Goal: Navigation & Orientation: Find specific page/section

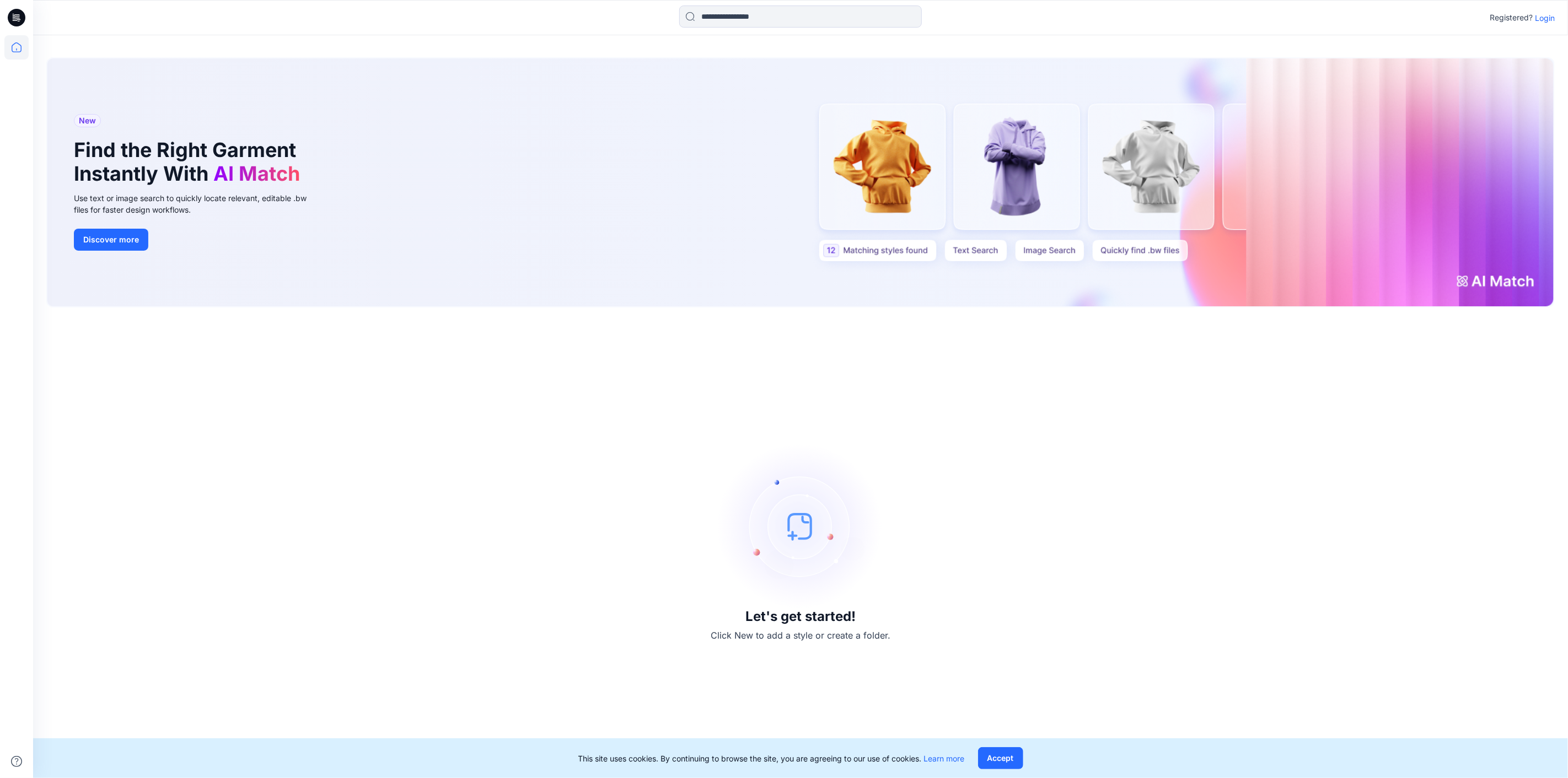
click at [1544, 14] on p "Login" at bounding box center [1544, 18] width 20 height 12
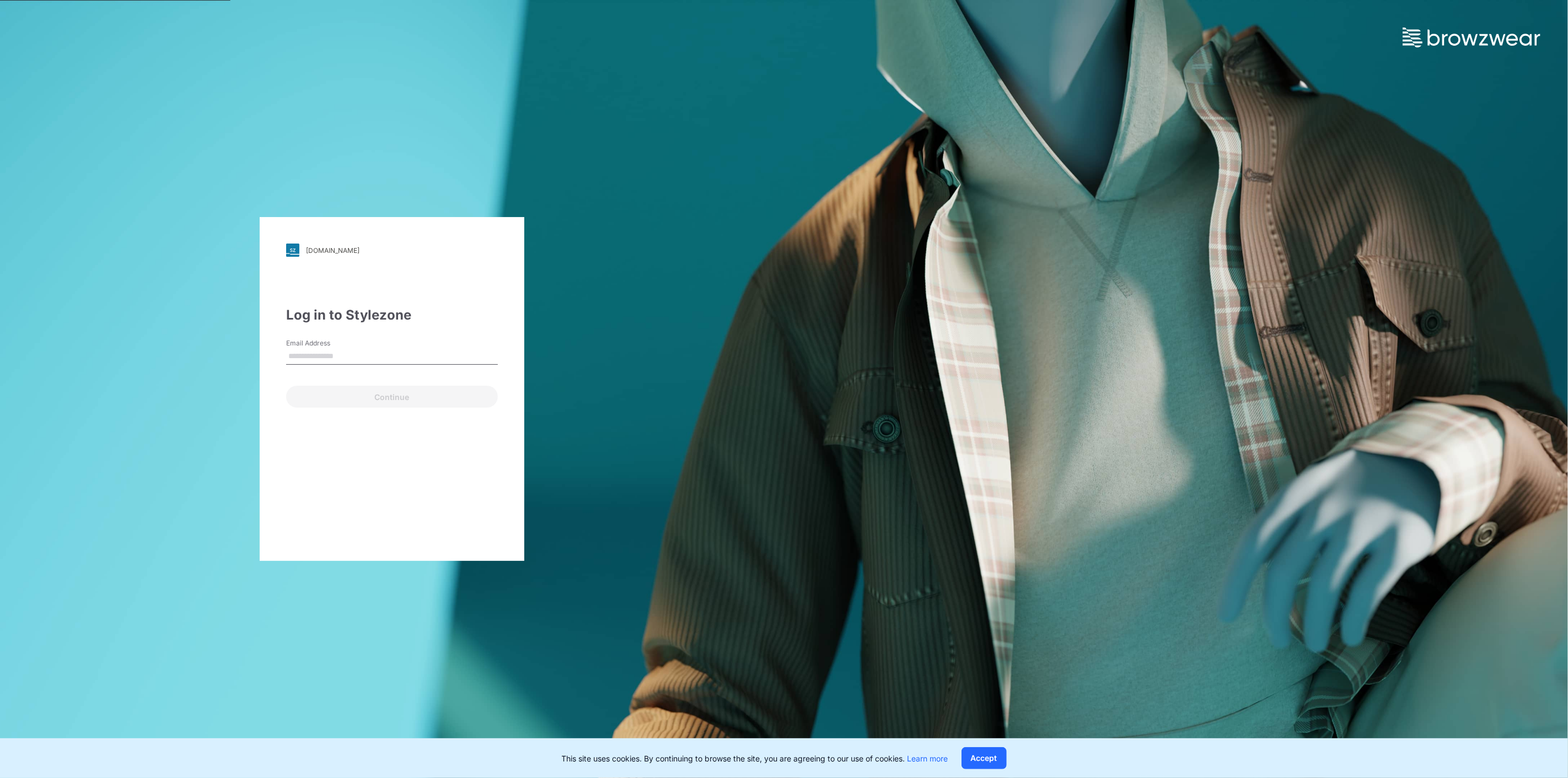
type input "**********"
click at [376, 389] on button "Continue" at bounding box center [392, 396] width 212 height 22
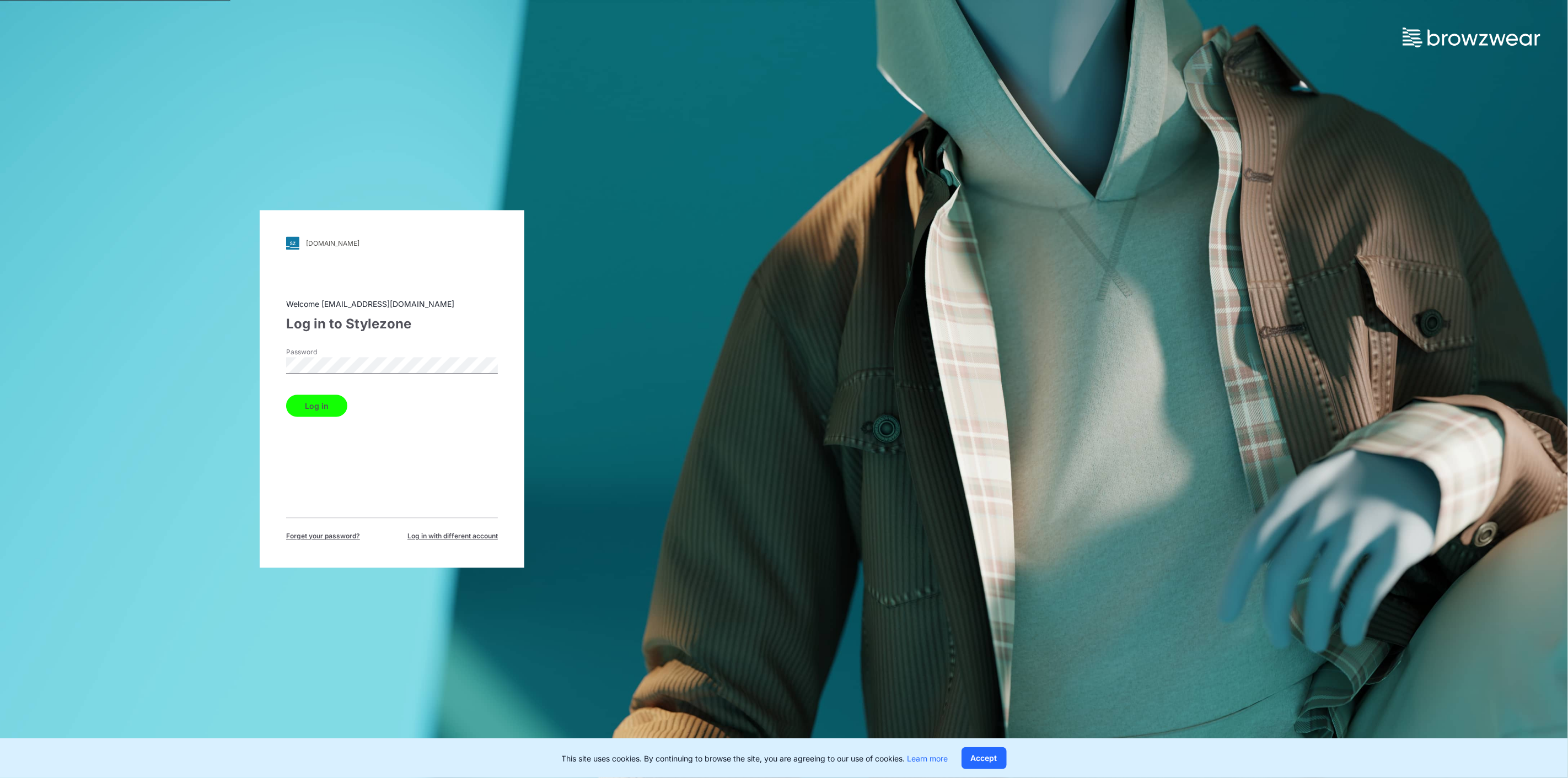
click at [323, 407] on button "Log in" at bounding box center [317, 406] width 61 height 22
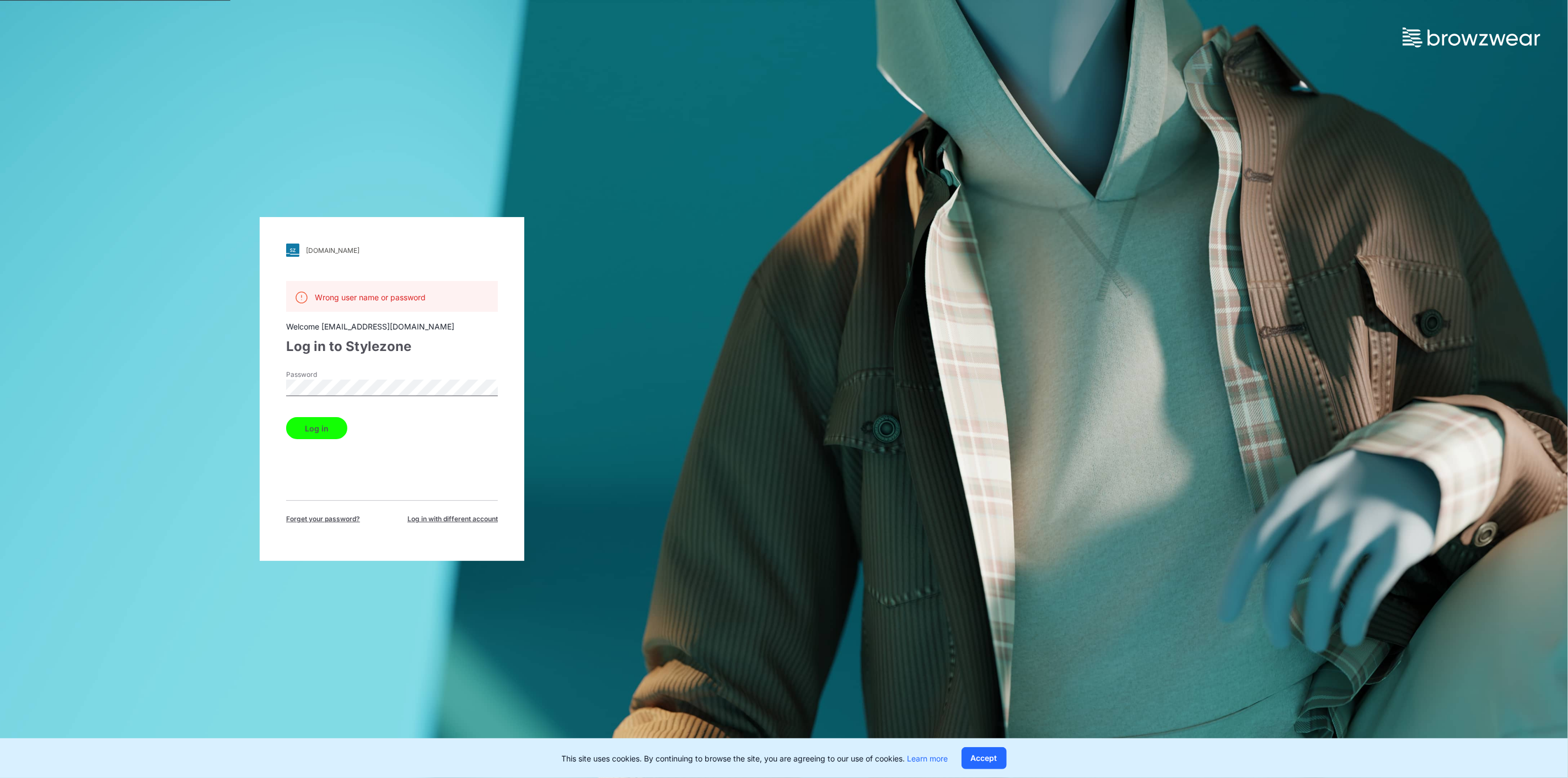
click at [89, 405] on div "[DOMAIN_NAME] Loading... Wrong user name or password Welcome [EMAIL_ADDRESS][DO…" at bounding box center [392, 389] width 784 height 778
click at [286, 417] on button "Log in" at bounding box center [317, 428] width 61 height 22
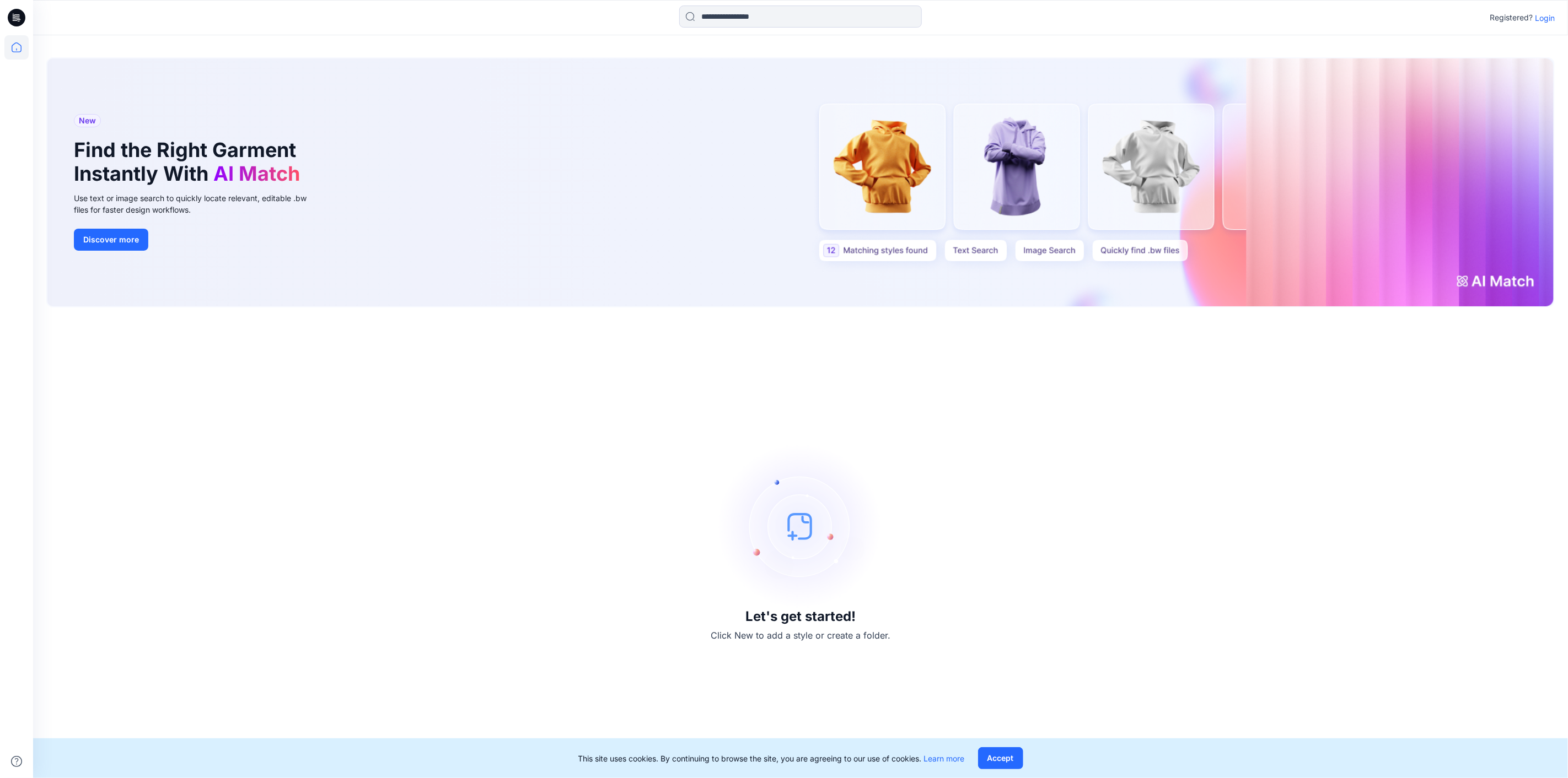
drag, startPoint x: 1493, startPoint y: 346, endPoint x: 1540, endPoint y: 183, distance: 169.6
click at [1493, 345] on div "Let's get started! Click New to add a style or create a folder." at bounding box center [800, 543] width 1508 height 444
click at [1546, 20] on p "Login" at bounding box center [1544, 18] width 20 height 12
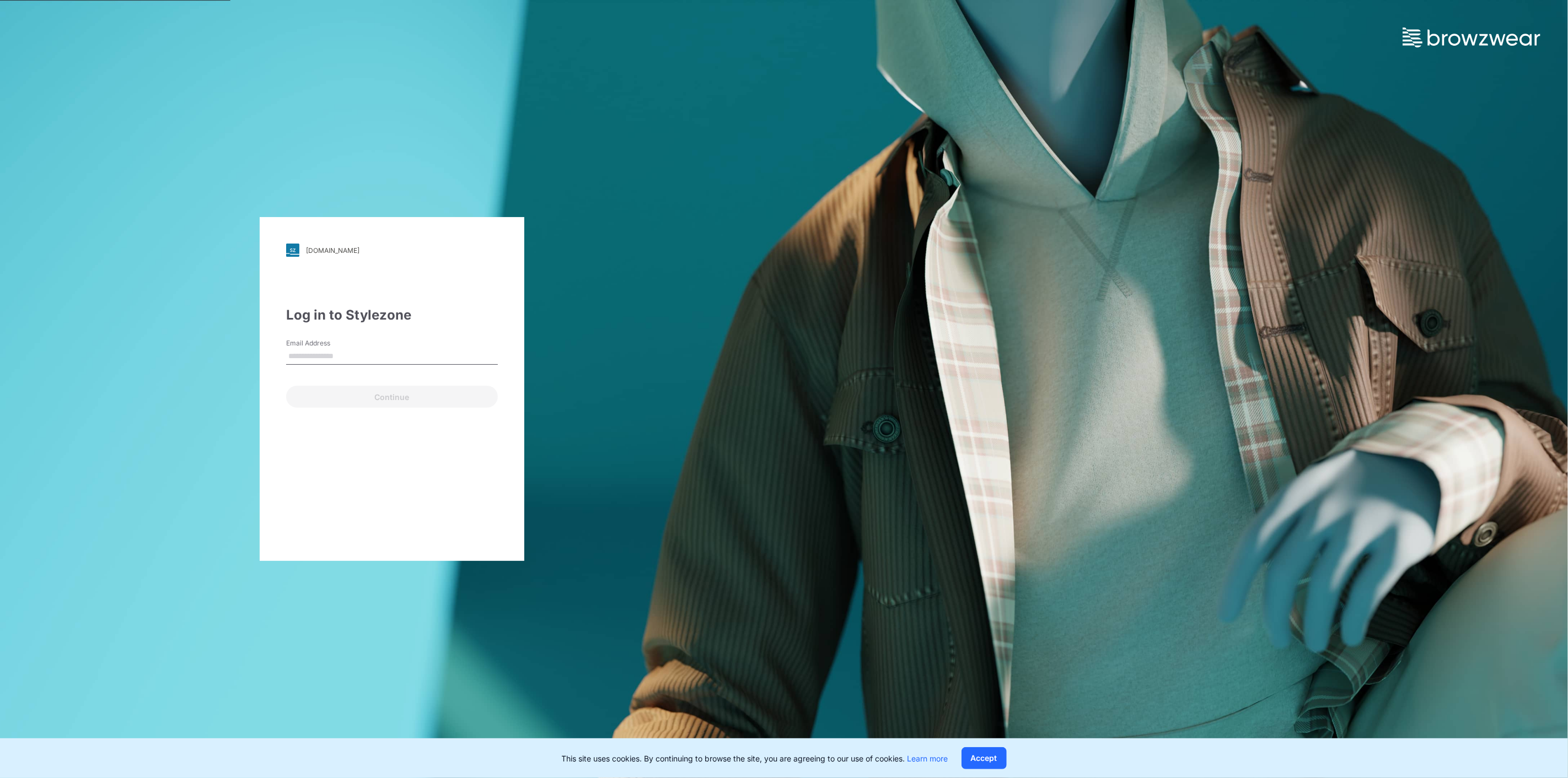
click at [405, 361] on input "Email Address" at bounding box center [392, 357] width 212 height 16
type input "**********"
click at [403, 398] on button "Continue" at bounding box center [392, 396] width 212 height 22
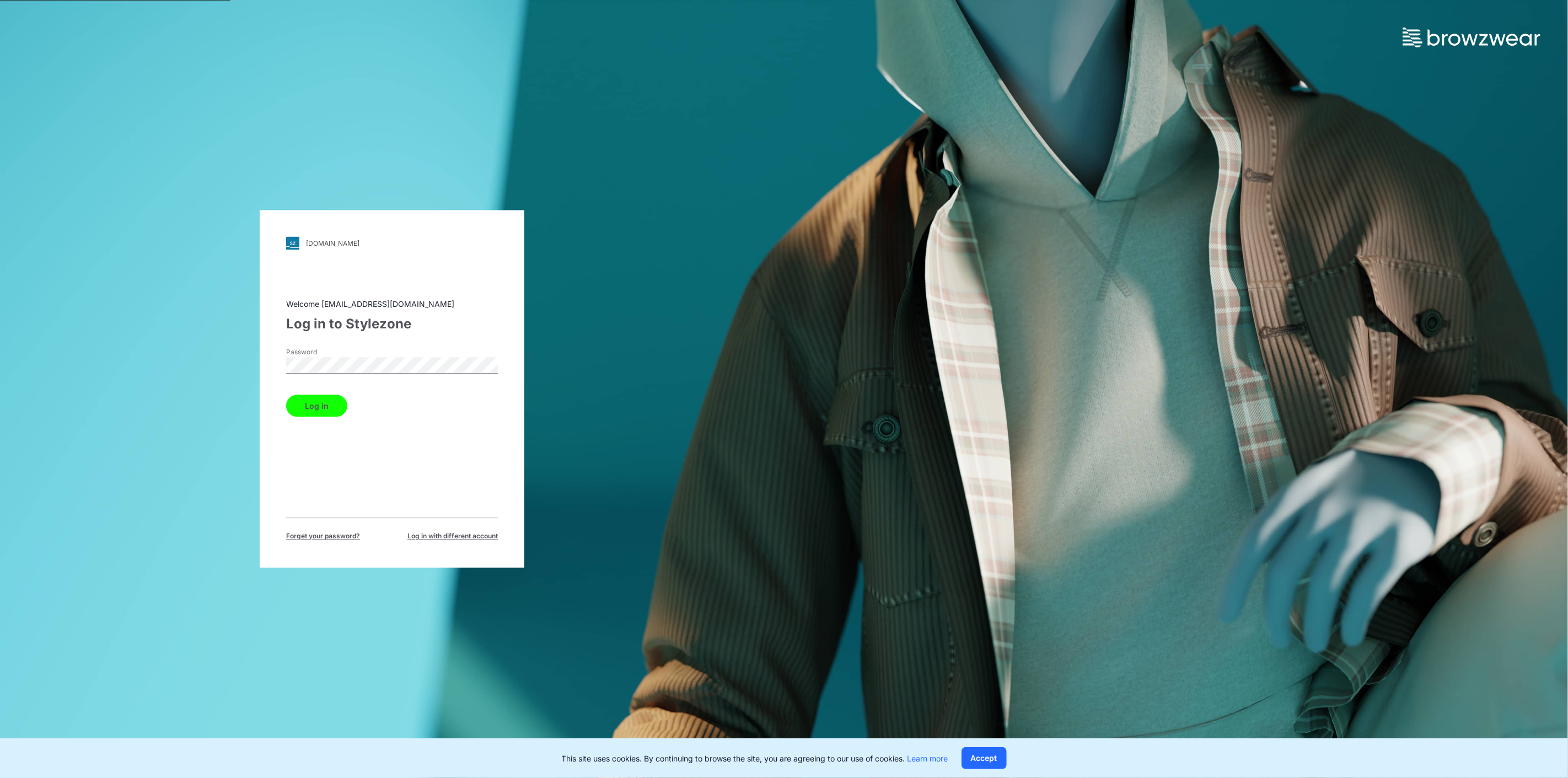
click at [315, 409] on button "Log in" at bounding box center [317, 406] width 61 height 22
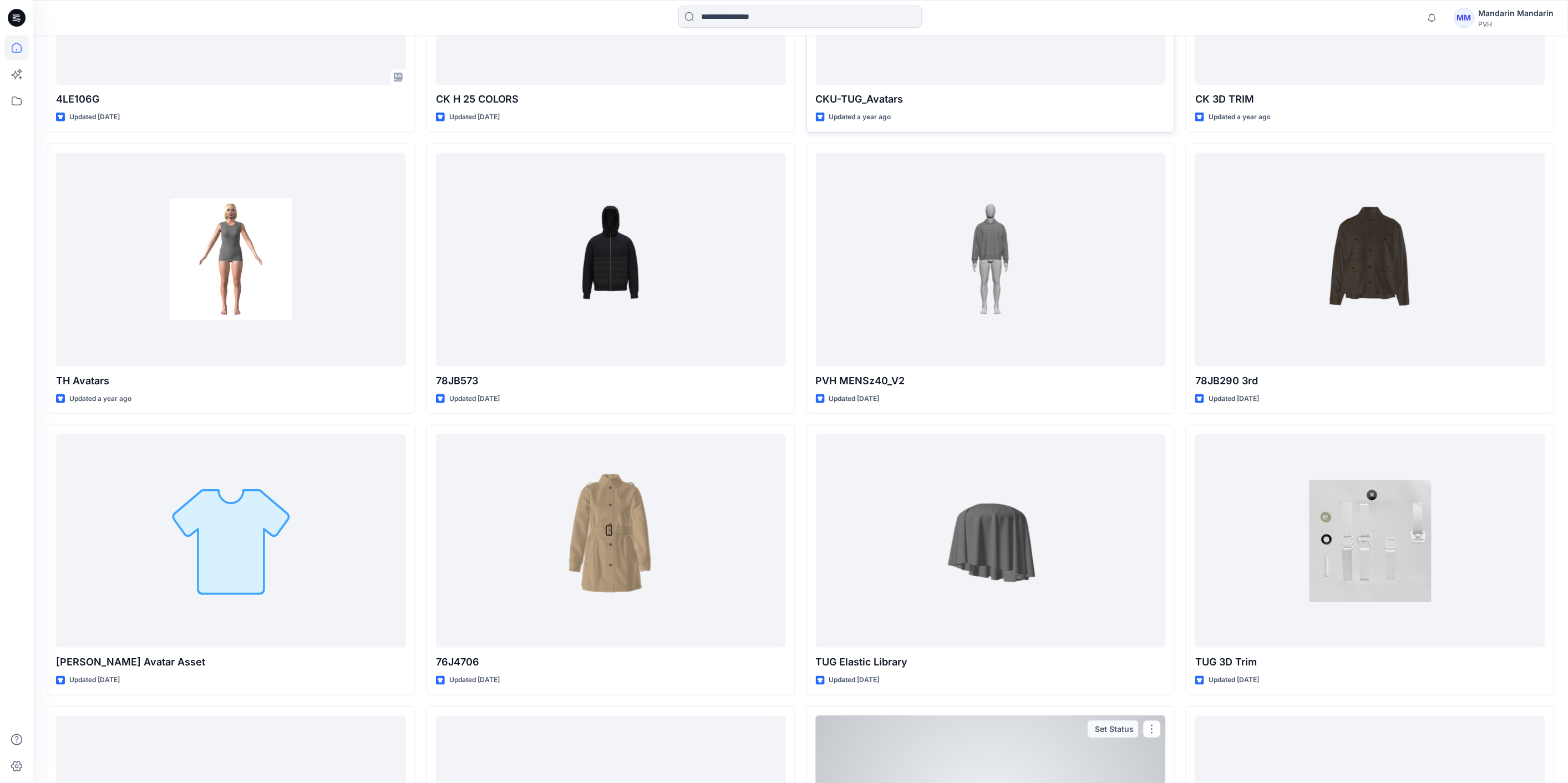
scroll to position [5958, 0]
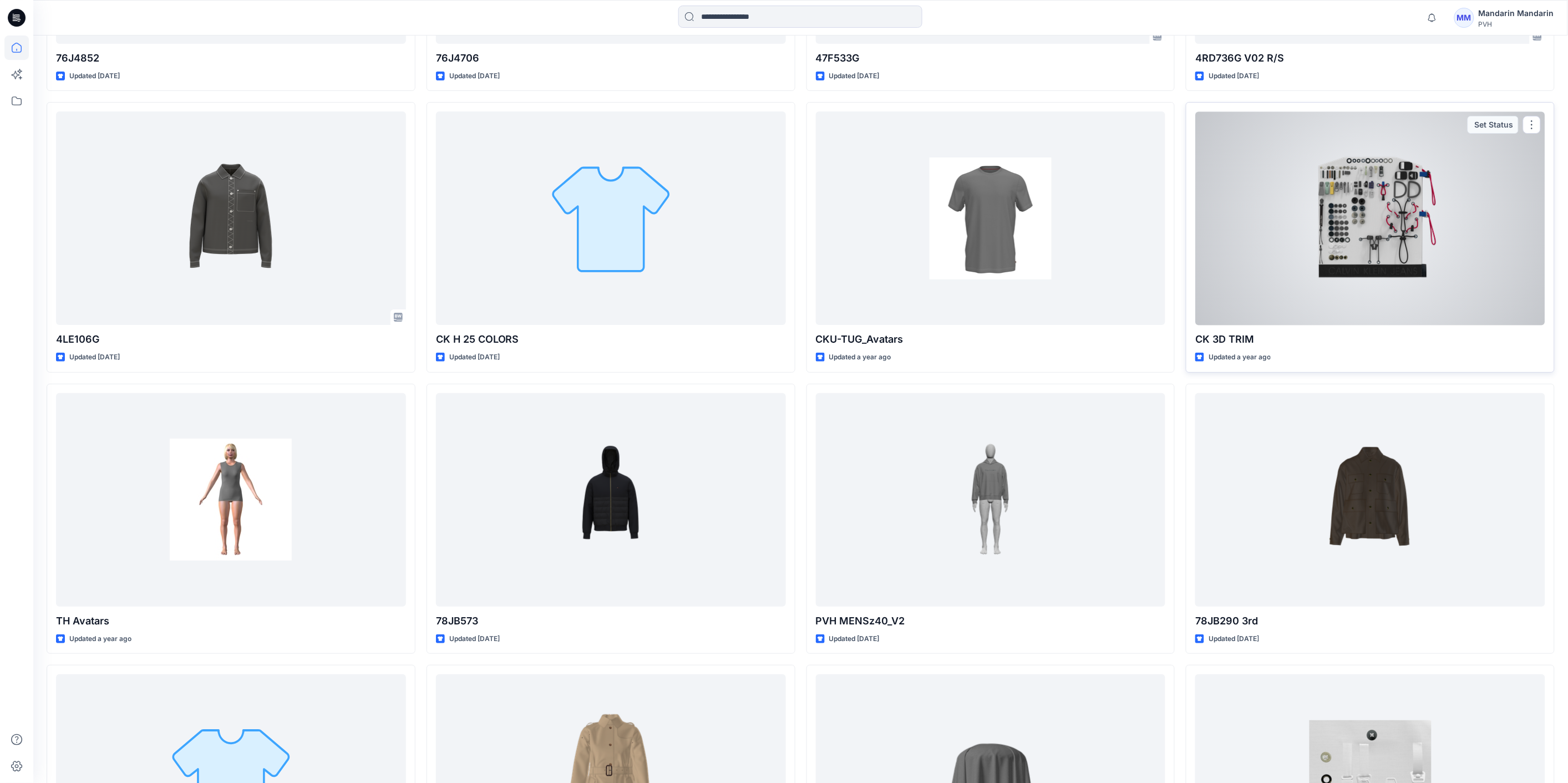
click at [1360, 259] on div at bounding box center [1370, 219] width 350 height 214
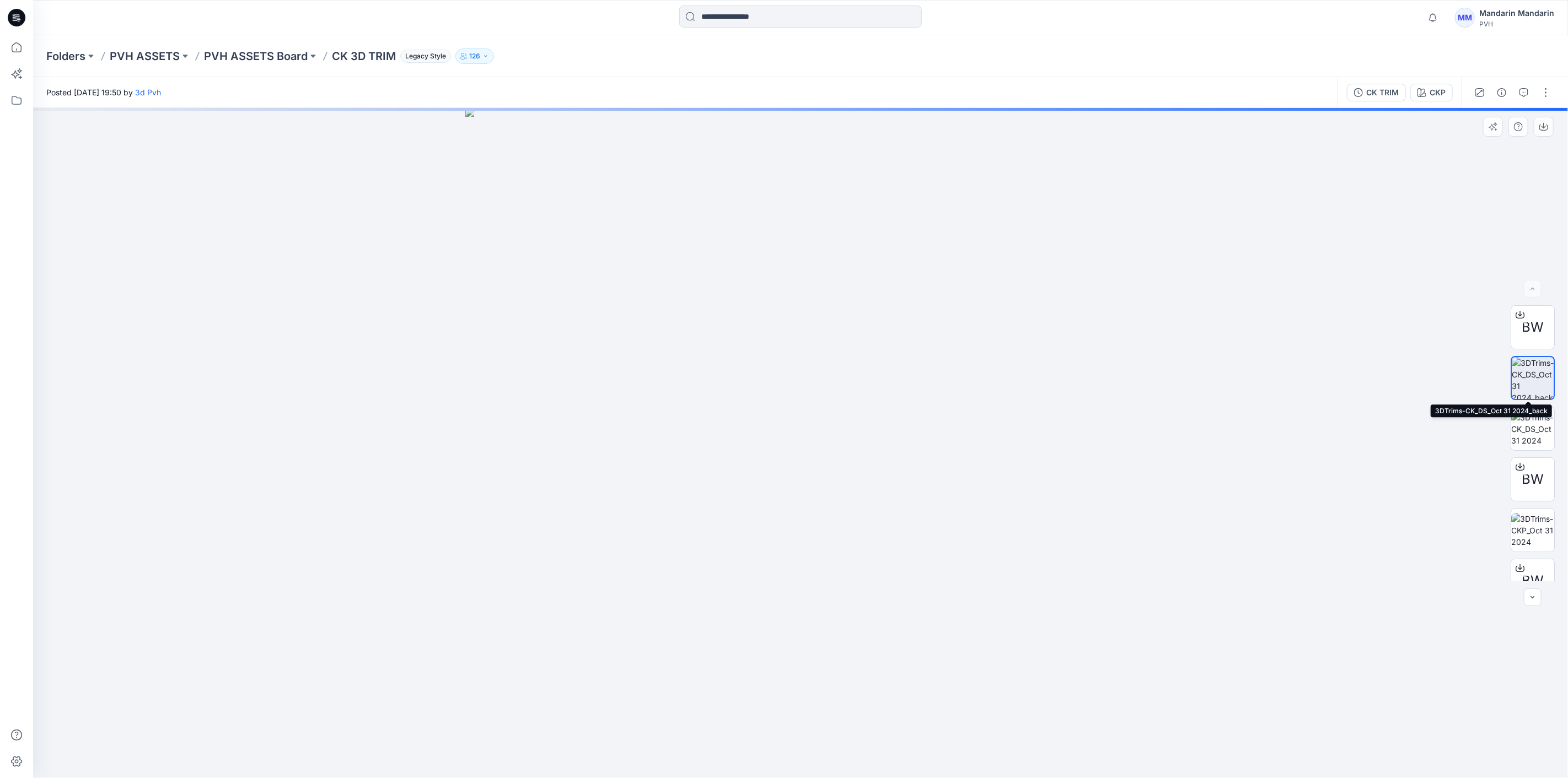
click at [1521, 382] on img at bounding box center [1533, 378] width 42 height 42
click at [1521, 429] on img at bounding box center [1533, 429] width 43 height 35
click at [1536, 528] on img at bounding box center [1533, 530] width 43 height 35
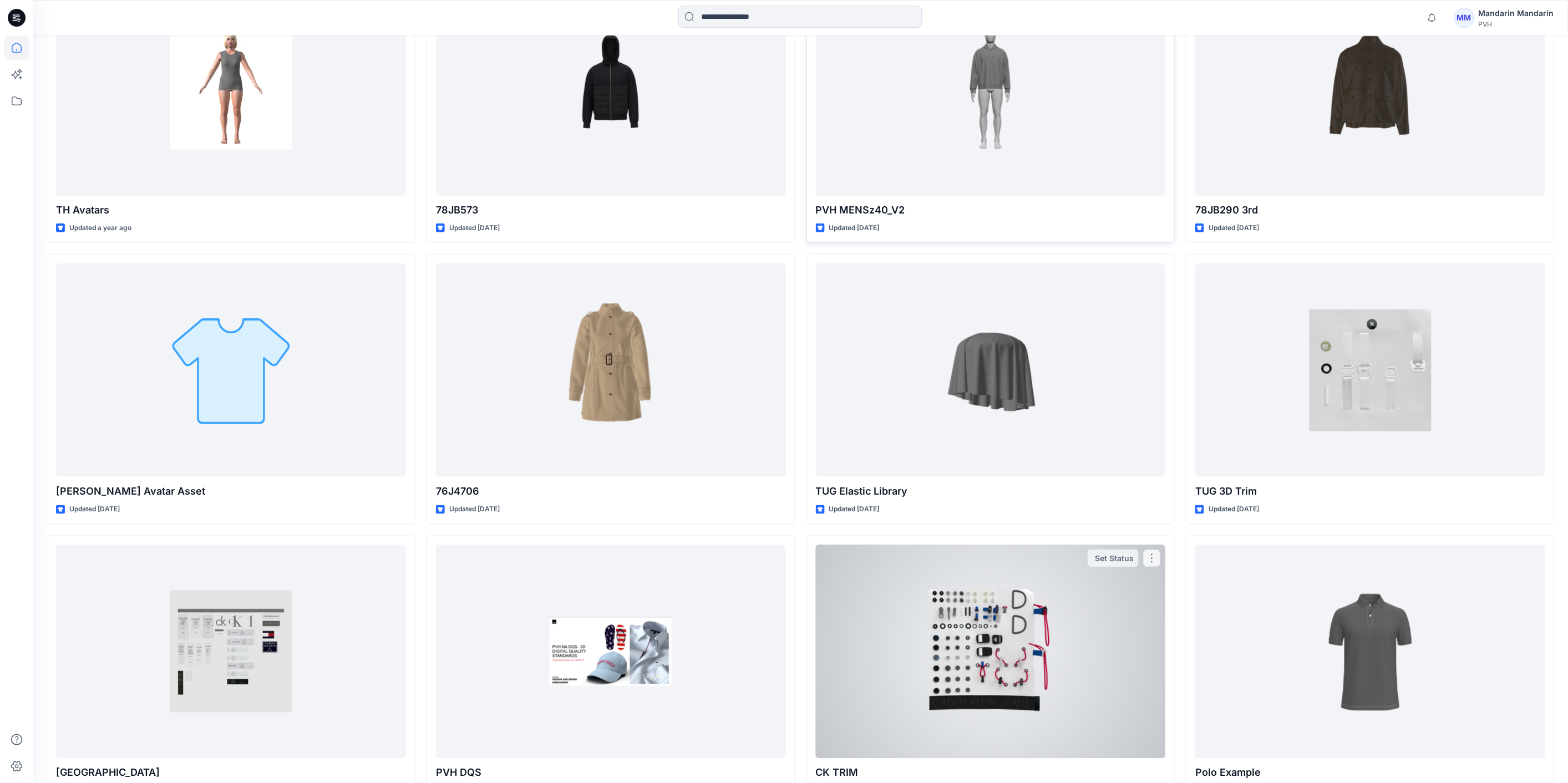
scroll to position [6574, 0]
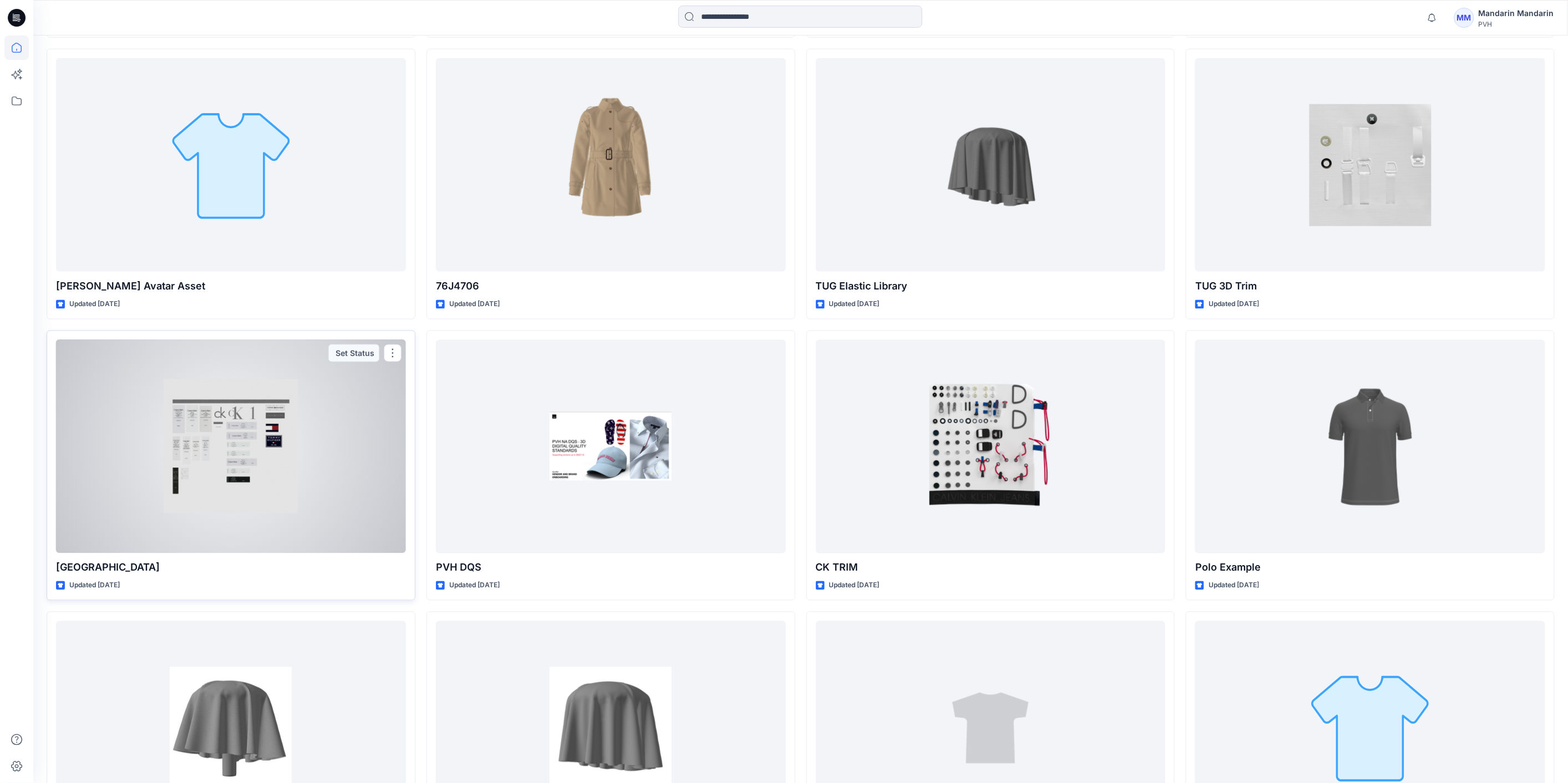
click at [195, 423] on div at bounding box center [231, 447] width 350 height 214
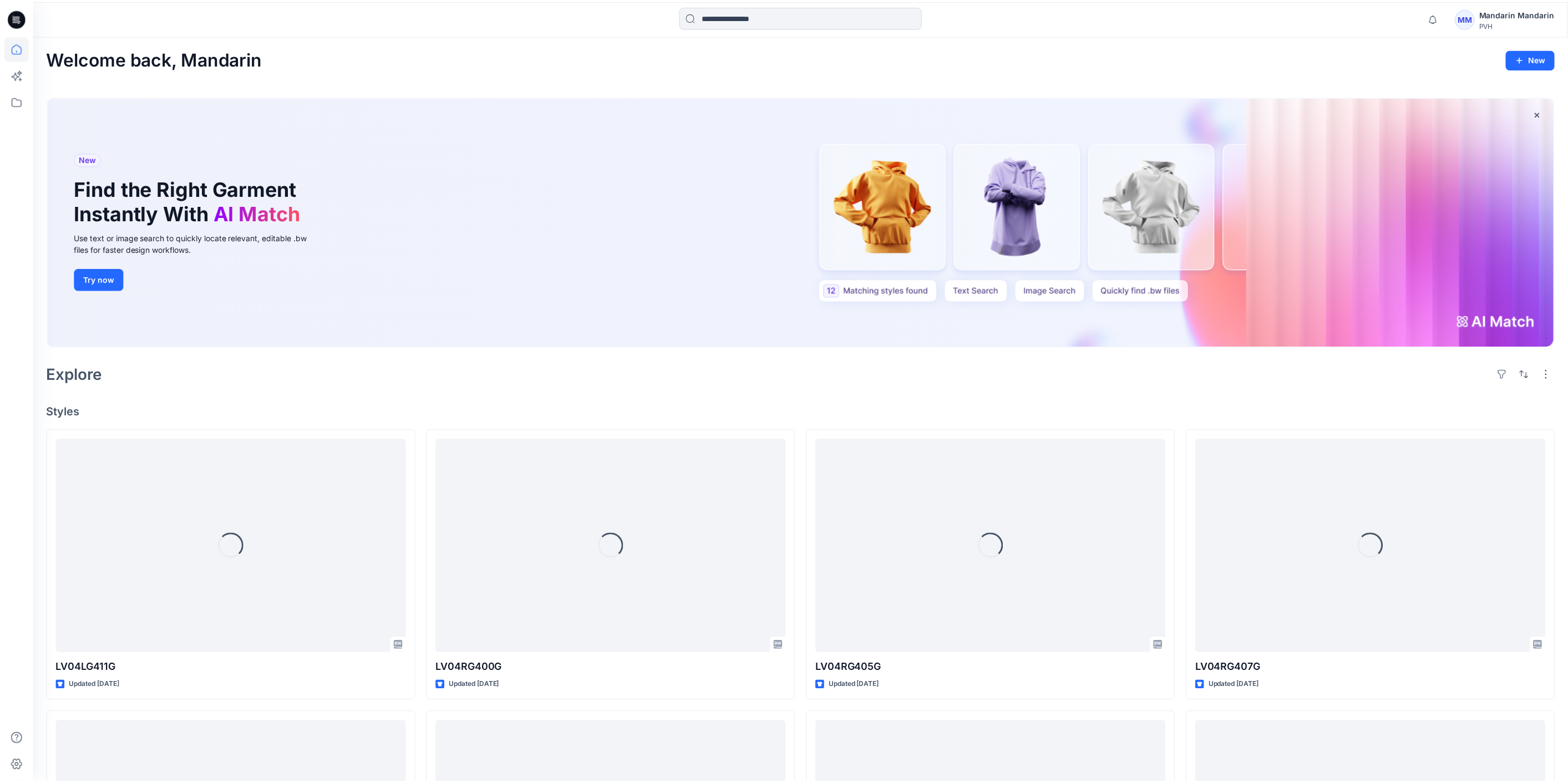
scroll to position [6574, 0]
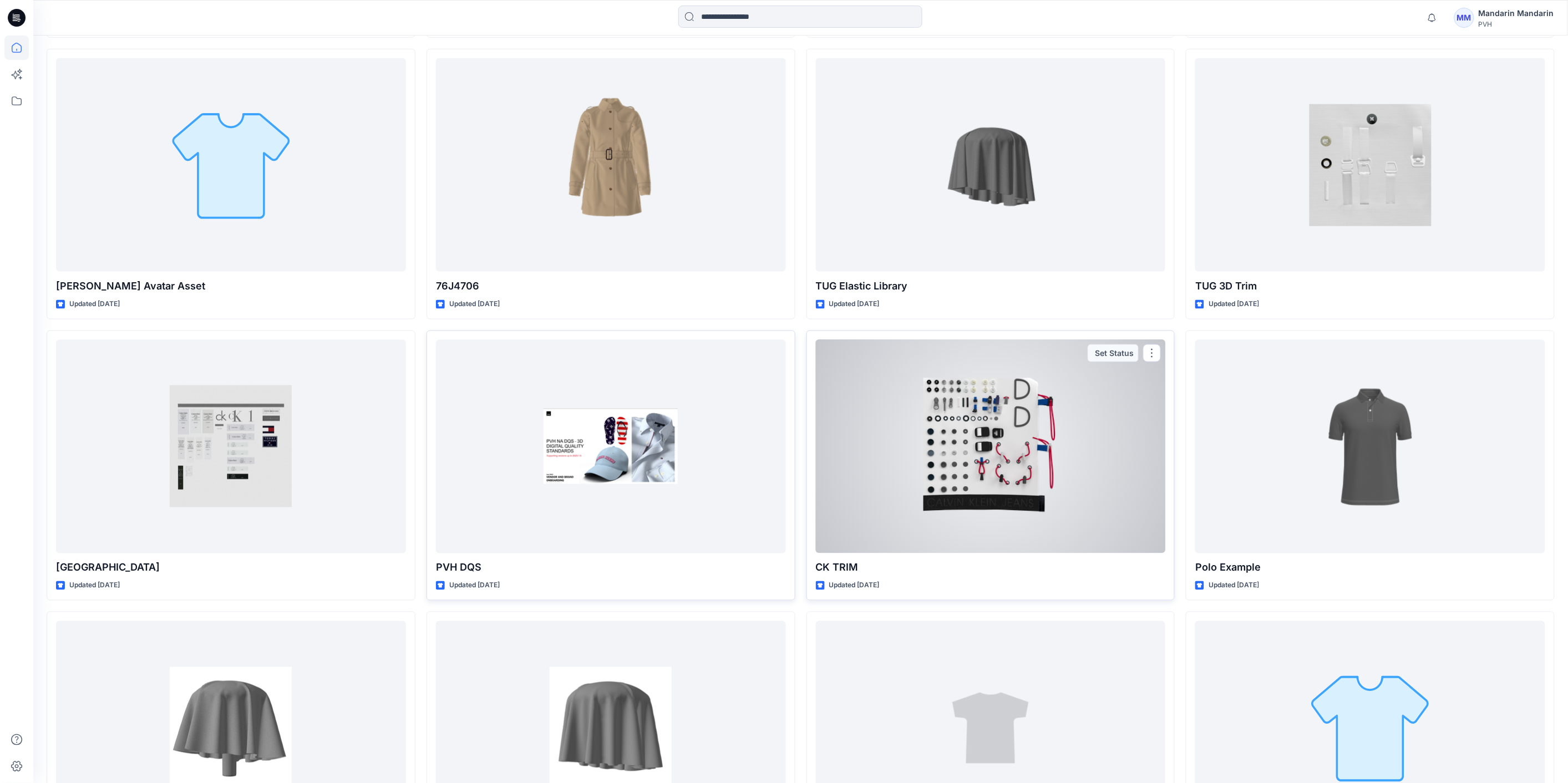
click at [978, 501] on div at bounding box center [991, 447] width 350 height 214
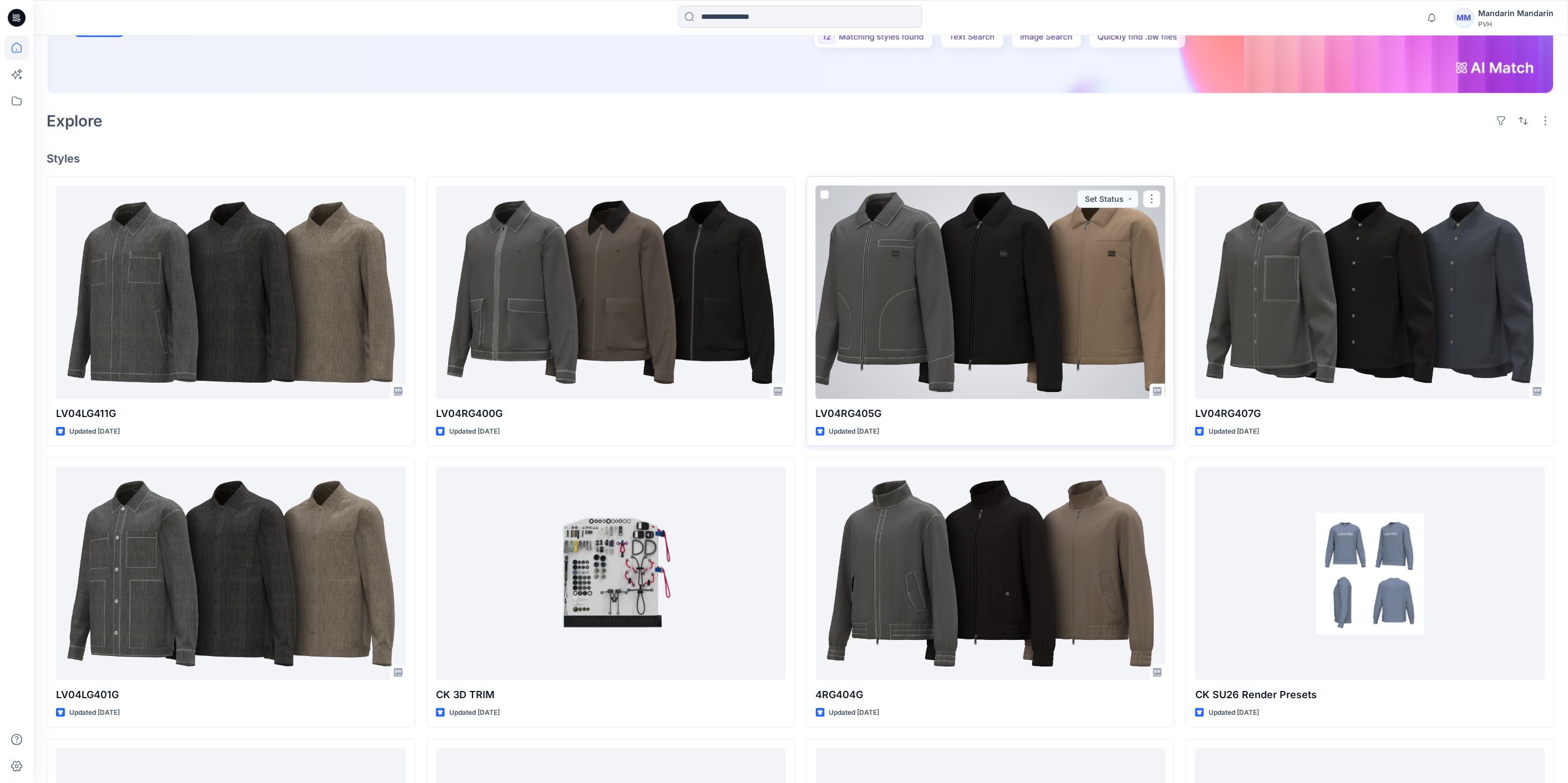
scroll to position [411, 0]
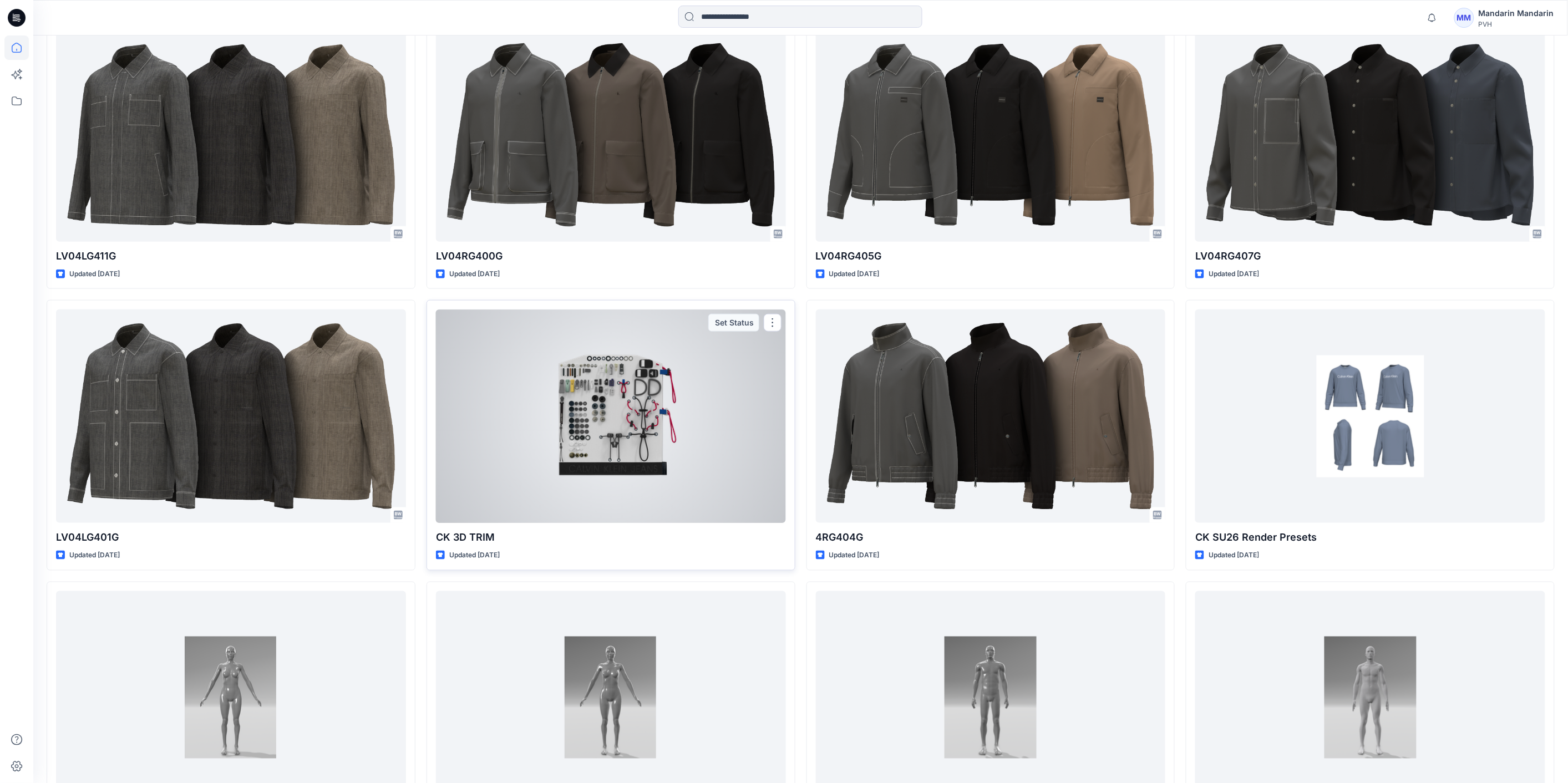
click at [605, 445] on div at bounding box center [611, 417] width 350 height 214
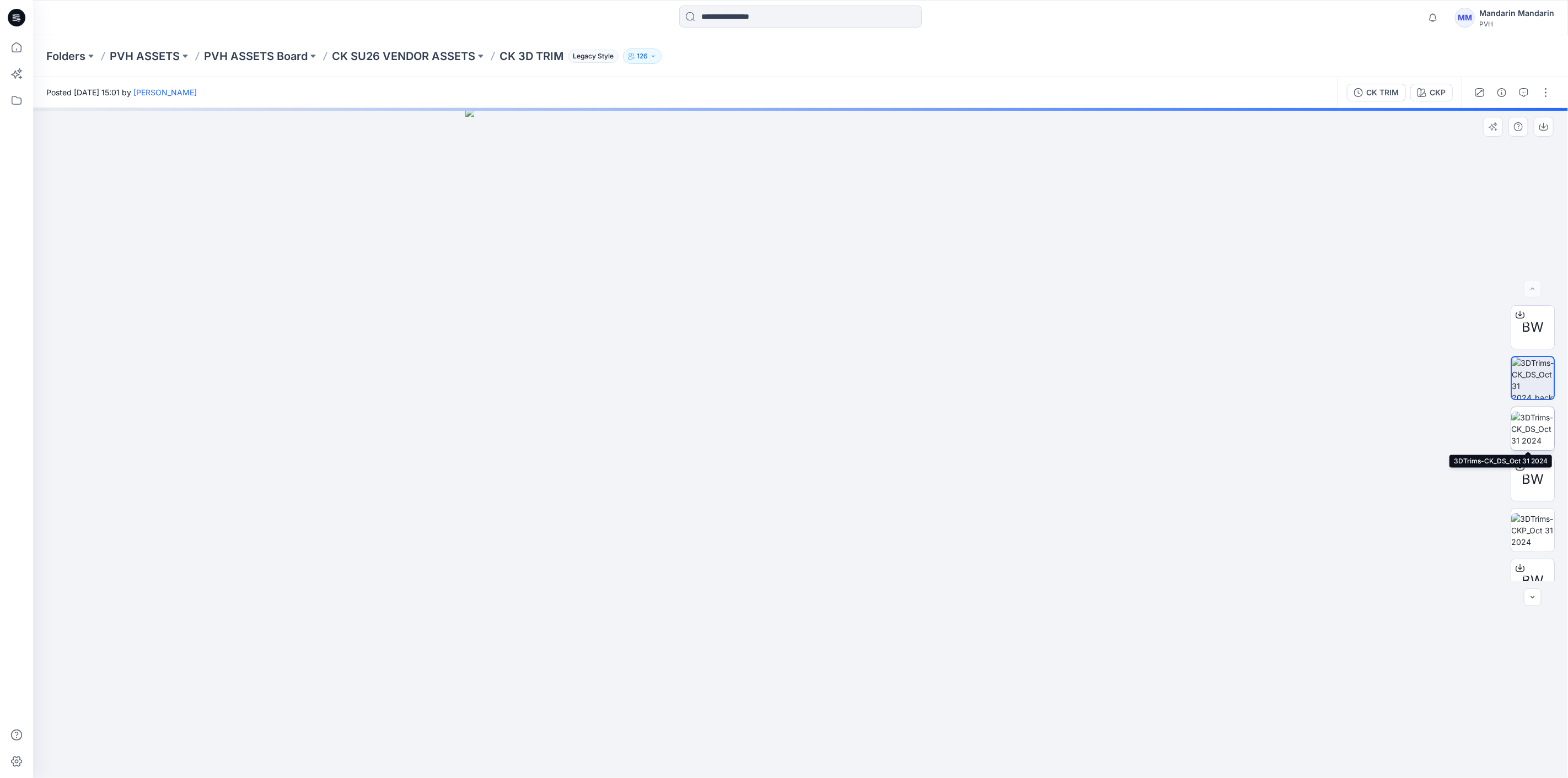
click at [1517, 432] on img at bounding box center [1533, 429] width 43 height 35
click at [1536, 326] on img at bounding box center [1533, 326] width 43 height 35
click at [1530, 429] on img at bounding box center [1533, 428] width 43 height 43
click at [1534, 522] on img at bounding box center [1533, 529] width 43 height 43
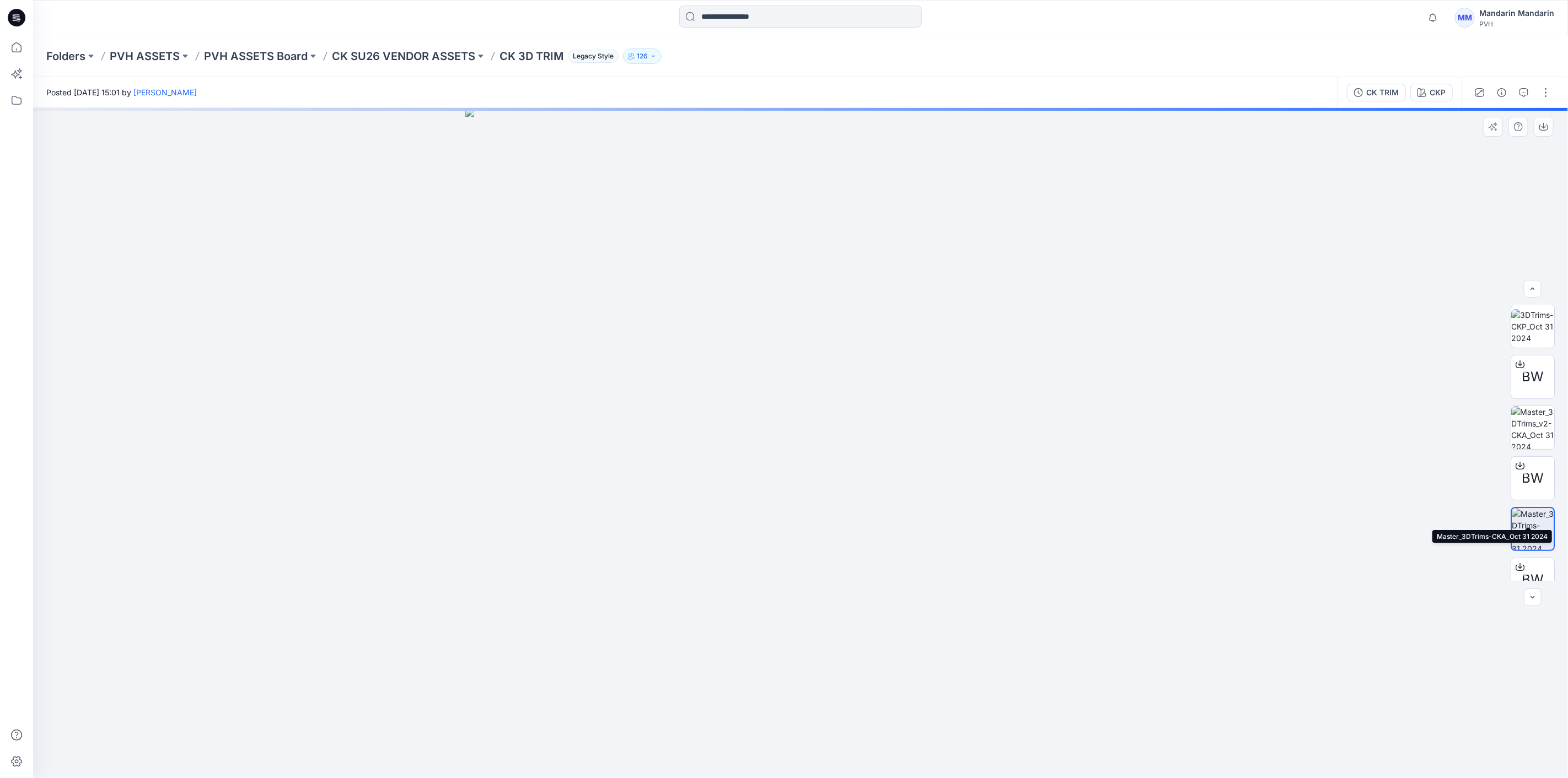
scroll to position [376, 0]
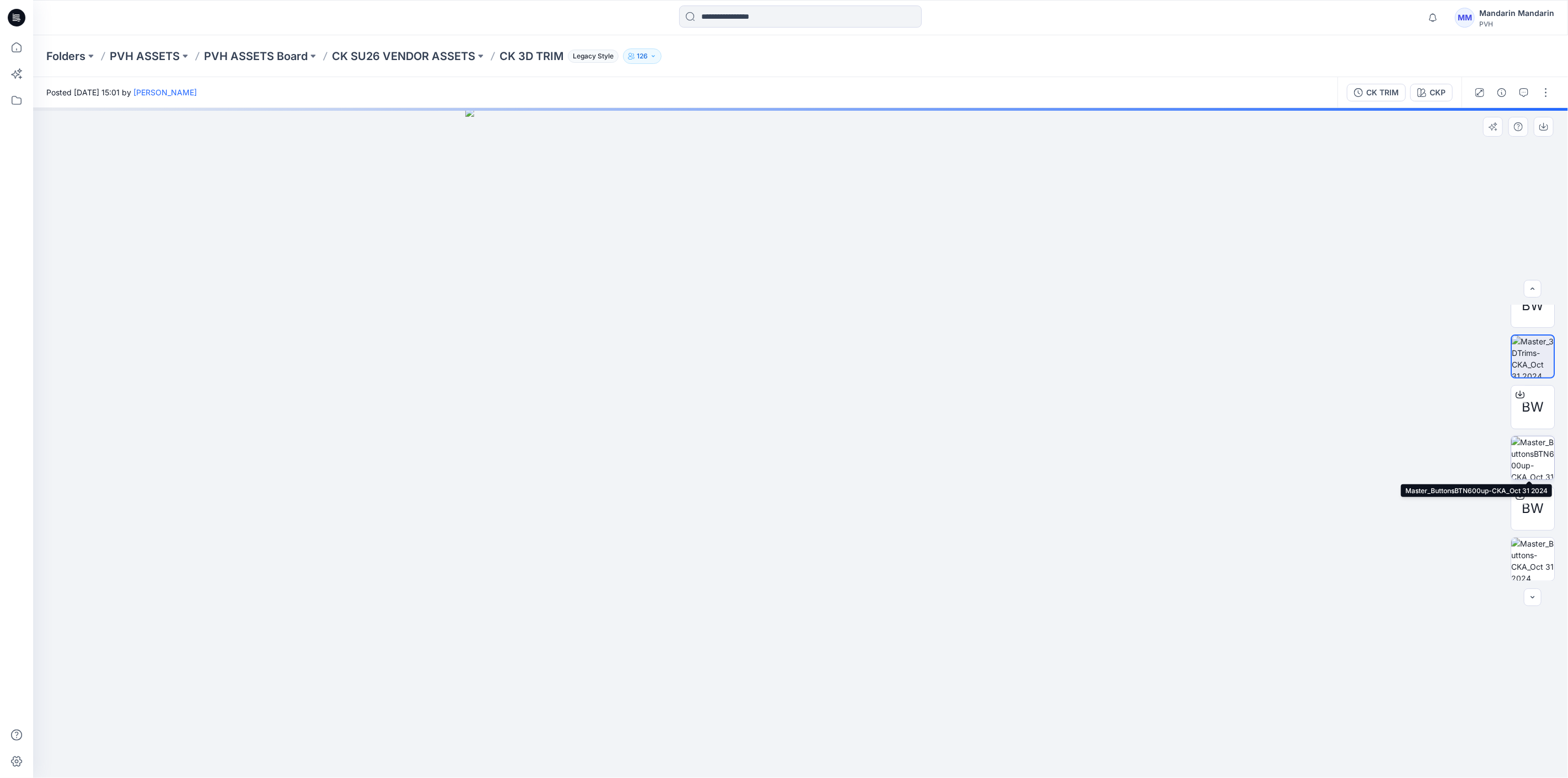
click at [1542, 454] on img at bounding box center [1533, 458] width 43 height 43
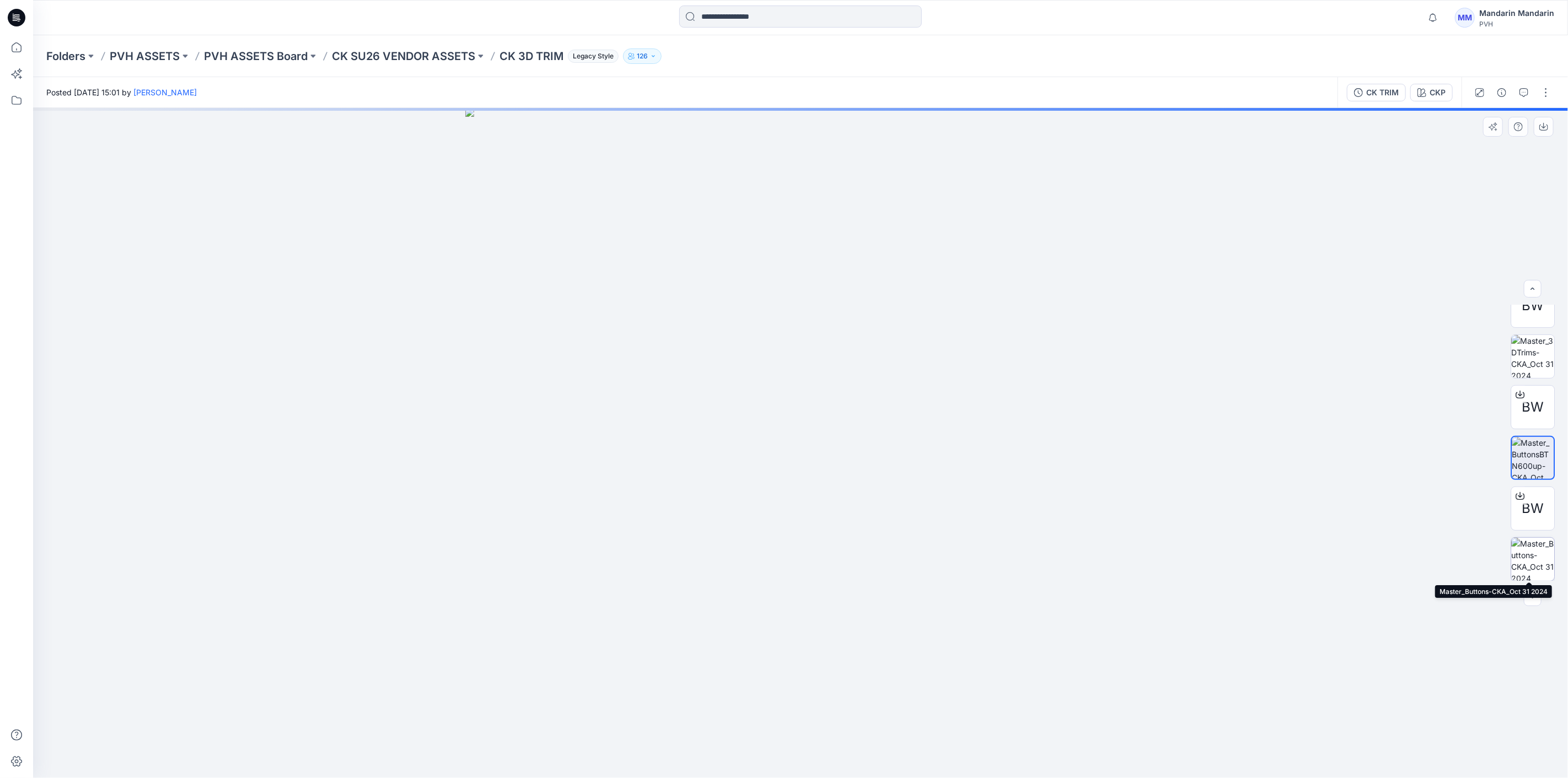
click at [1527, 564] on img at bounding box center [1533, 559] width 43 height 43
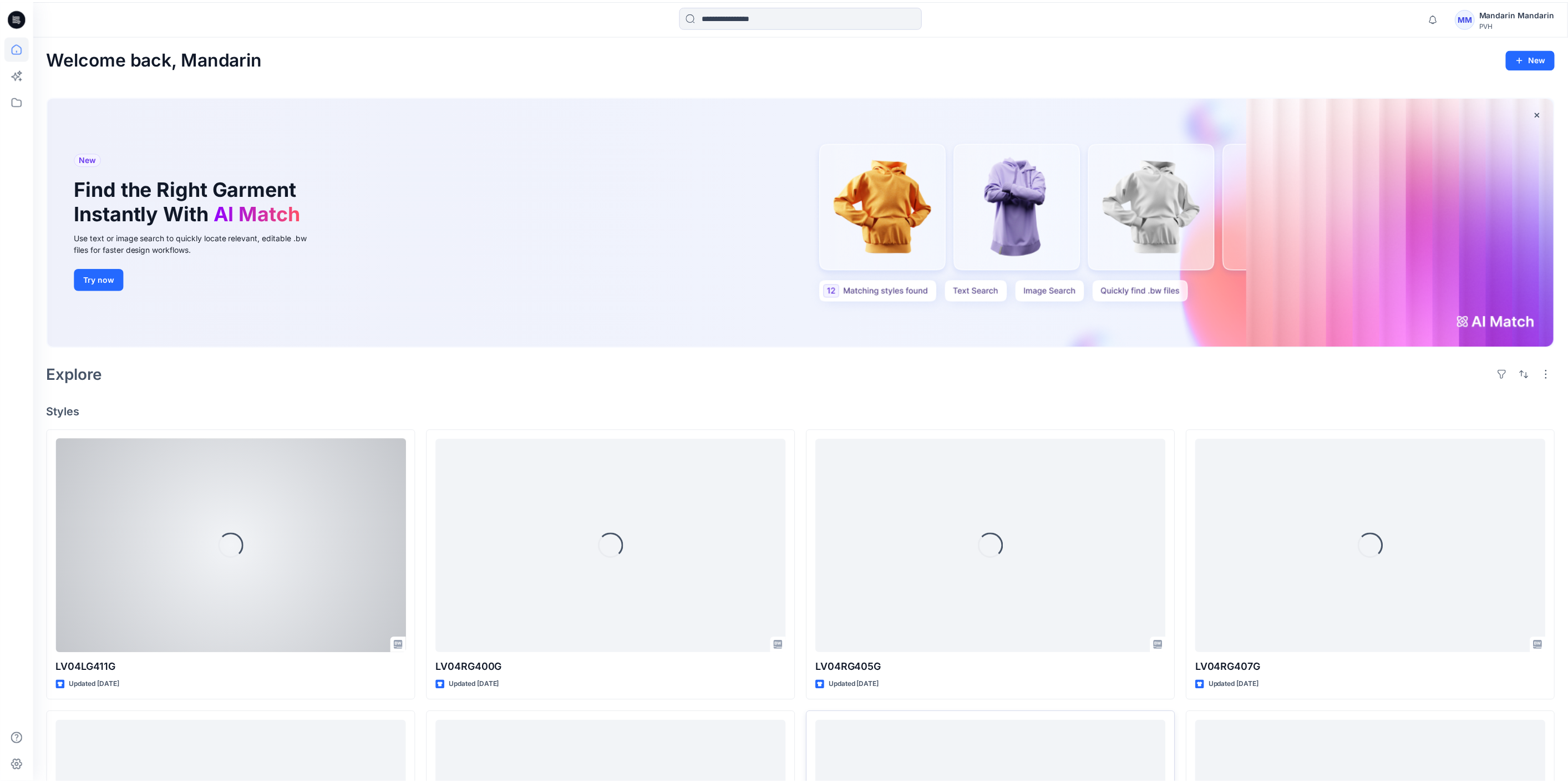
scroll to position [411, 0]
